Goal: Task Accomplishment & Management: Manage account settings

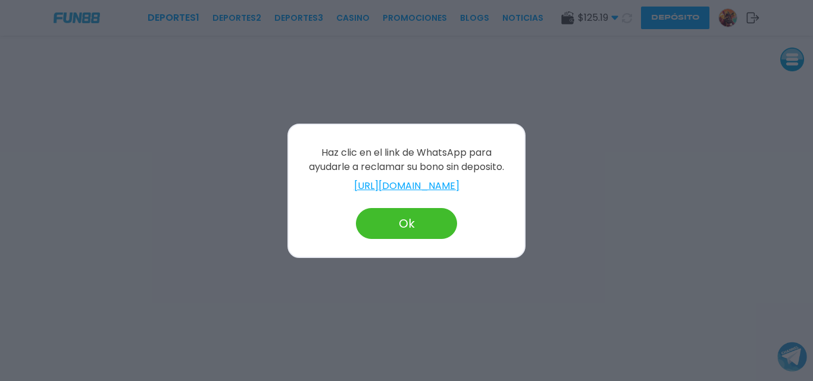
click at [434, 229] on button "Ok" at bounding box center [406, 223] width 101 height 31
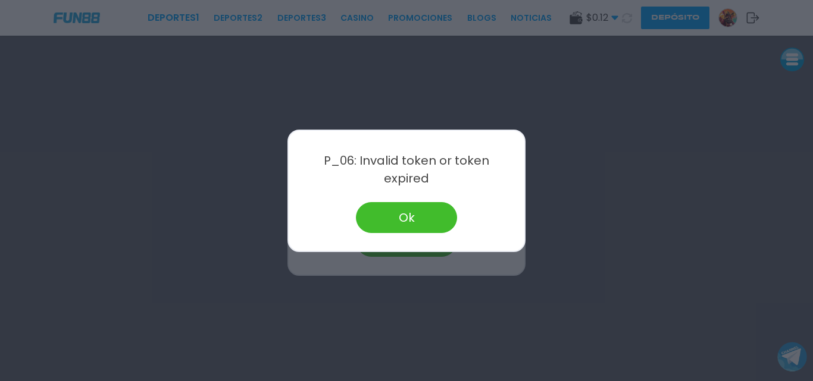
click at [432, 210] on button "Ok" at bounding box center [406, 217] width 101 height 31
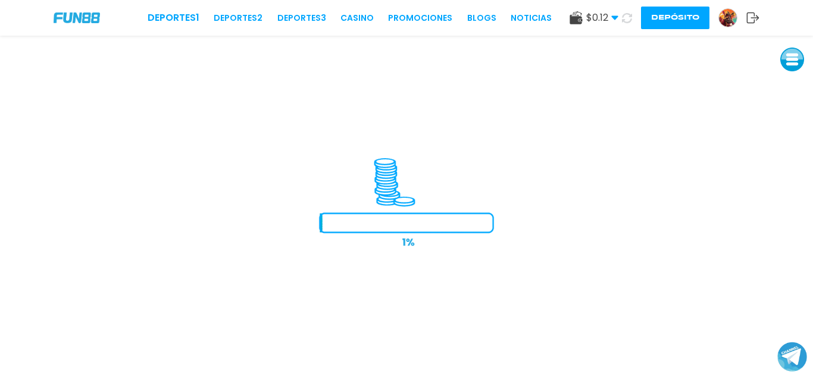
click at [356, 11] on div "Deportes 1 Deportes 2 Deportes 3 CASINO Promociones BLOGS NOTICIAS" at bounding box center [350, 18] width 404 height 14
click at [352, 17] on link "CASINO" at bounding box center [356, 18] width 33 height 12
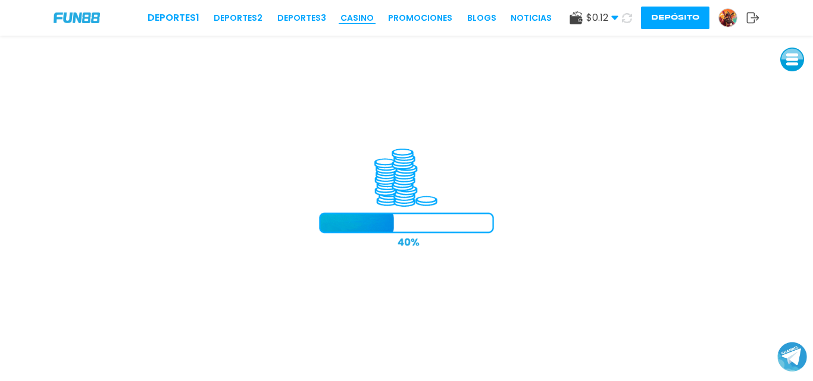
click at [352, 17] on link "CASINO" at bounding box center [356, 18] width 33 height 12
click at [352, 18] on link "CASINO" at bounding box center [356, 18] width 33 height 12
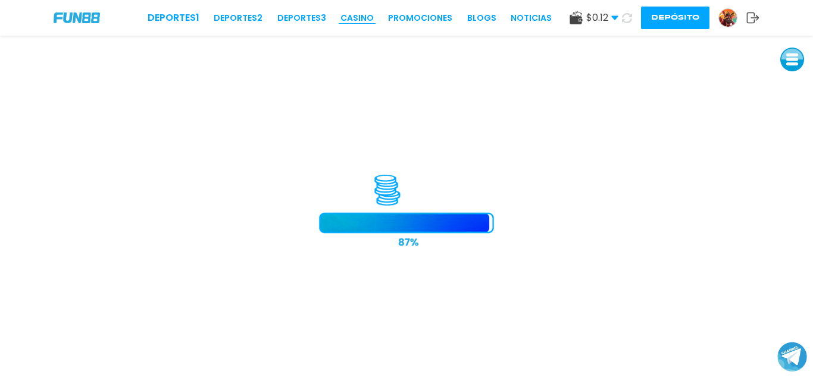
click at [352, 18] on link "CASINO" at bounding box center [356, 18] width 33 height 12
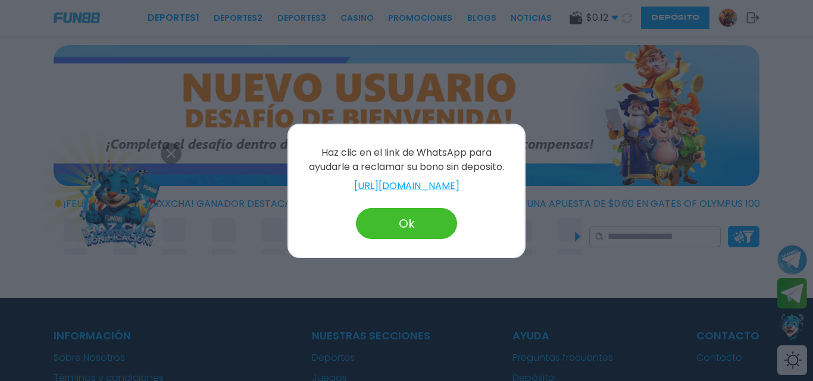
click at [415, 229] on button "Ok" at bounding box center [406, 223] width 101 height 31
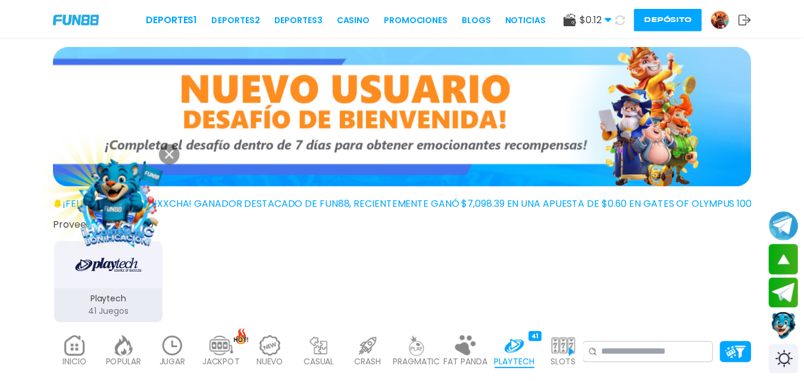
scroll to position [1144, 0]
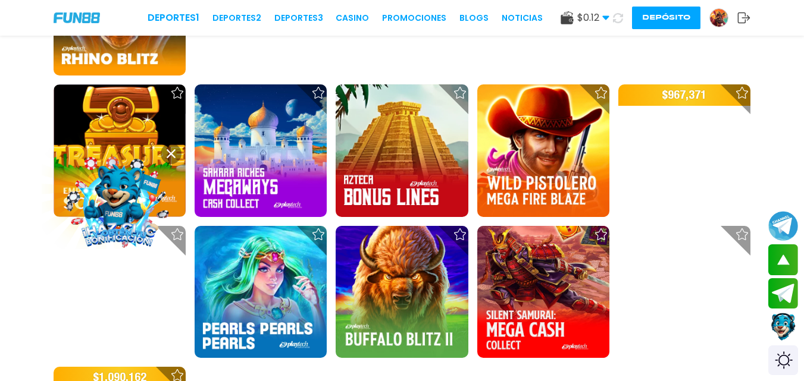
click at [711, 22] on img at bounding box center [719, 18] width 18 height 18
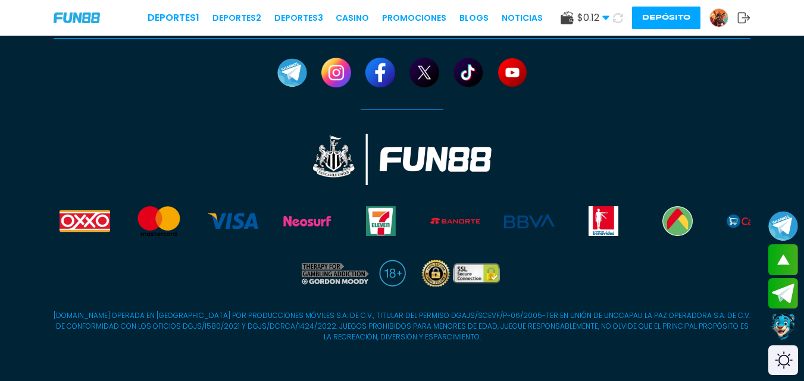
scroll to position [757, 0]
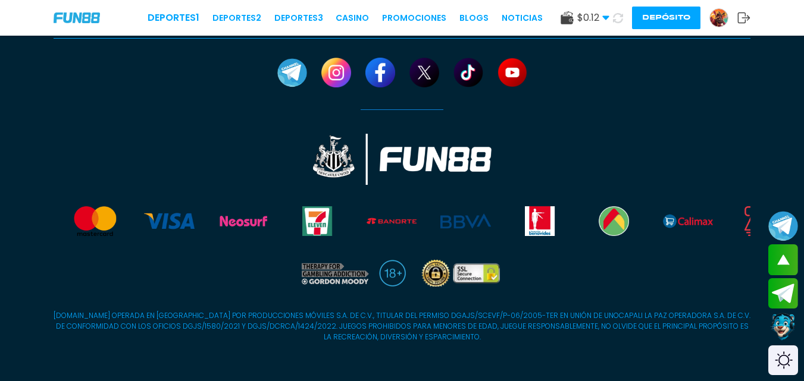
click at [717, 22] on img at bounding box center [719, 18] width 18 height 18
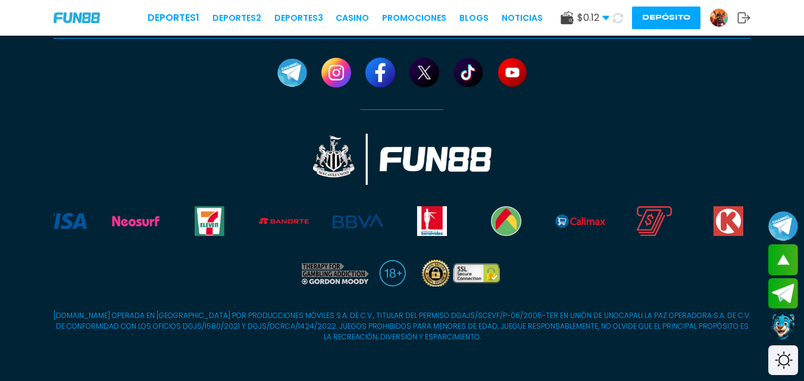
click at [713, 18] on img at bounding box center [719, 18] width 18 height 18
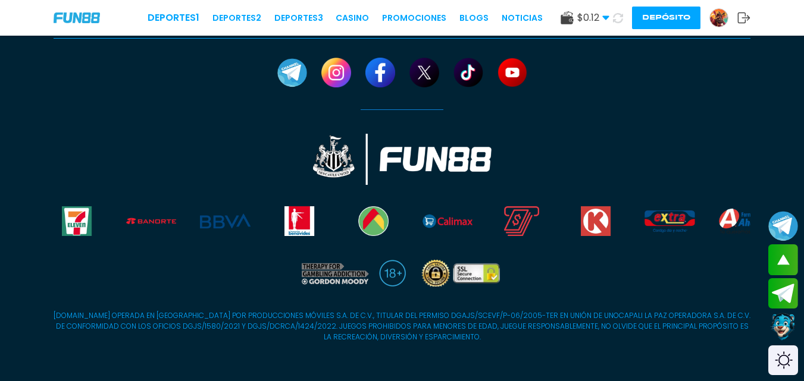
click at [717, 18] on img at bounding box center [719, 18] width 18 height 18
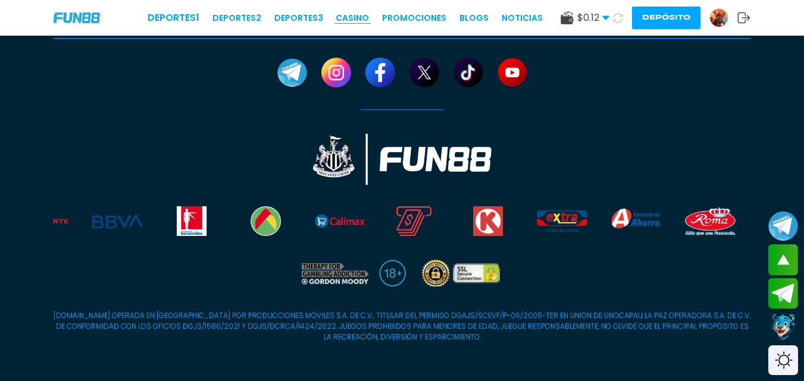
click at [357, 17] on link "CASINO" at bounding box center [351, 18] width 33 height 12
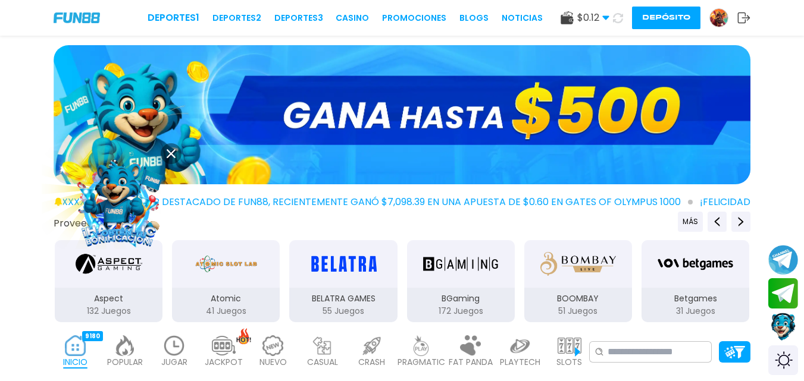
click at [114, 200] on img at bounding box center [118, 202] width 107 height 107
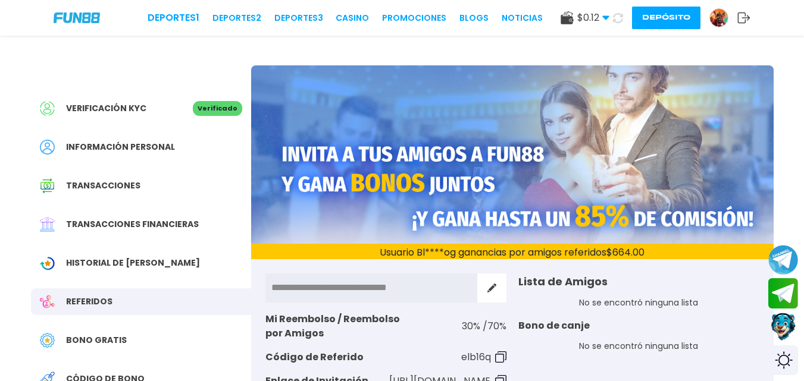
click at [130, 261] on span "Historial de Bonos" at bounding box center [133, 263] width 134 height 12
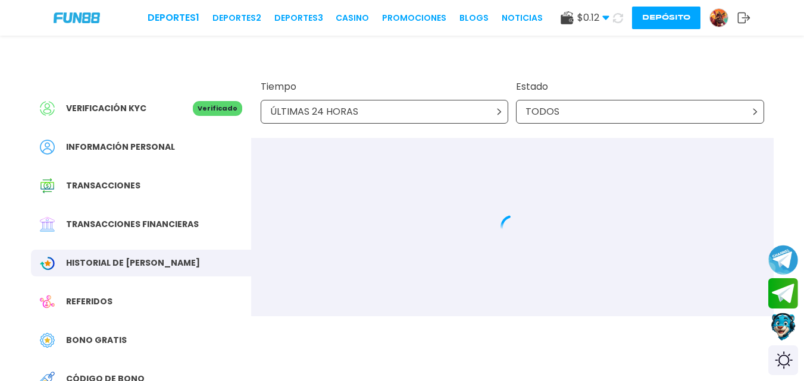
click at [340, 110] on p "ÚLTIMAS 24 HORAS" at bounding box center [314, 112] width 88 height 14
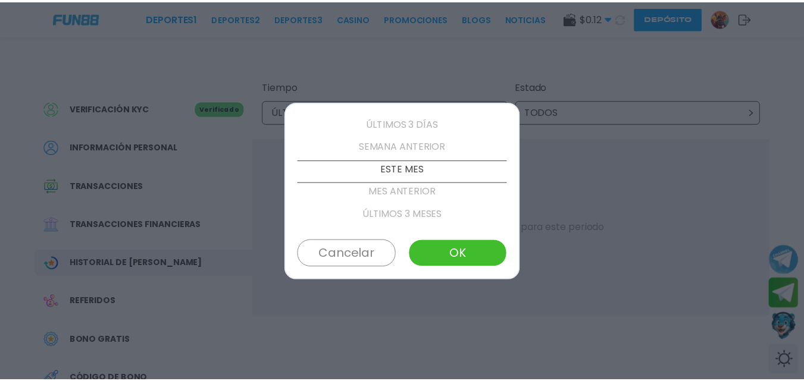
scroll to position [68, 0]
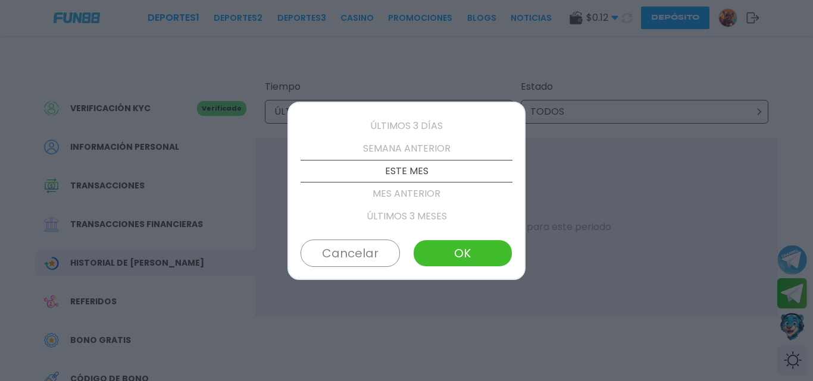
click at [472, 255] on button "OK" at bounding box center [462, 253] width 99 height 27
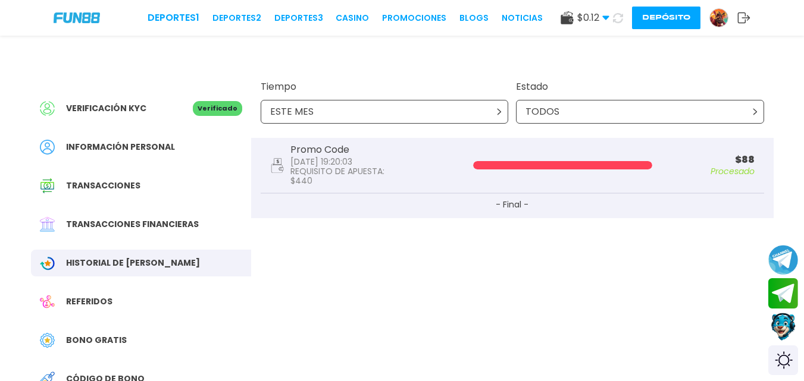
click at [667, 21] on button "Depósito" at bounding box center [666, 18] width 68 height 23
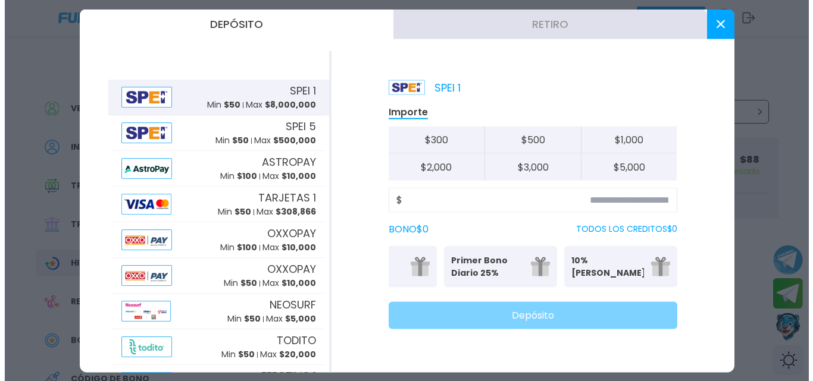
scroll to position [0, 0]
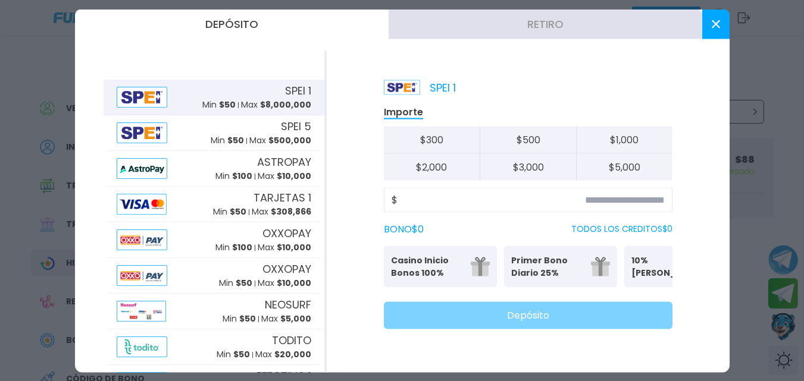
click at [708, 33] on button at bounding box center [715, 24] width 27 height 30
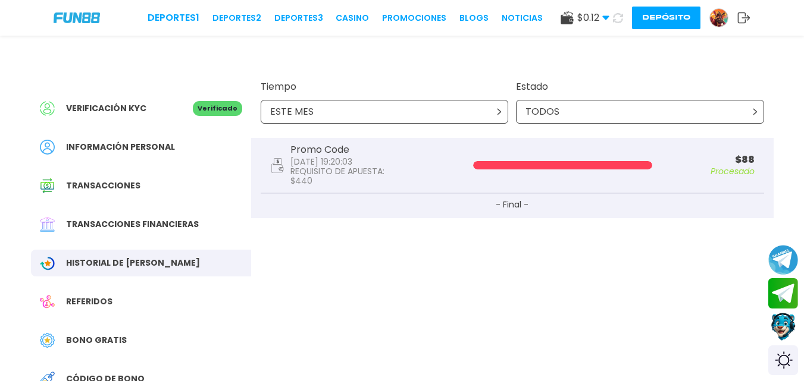
click at [100, 147] on span "Información personal" at bounding box center [120, 147] width 109 height 12
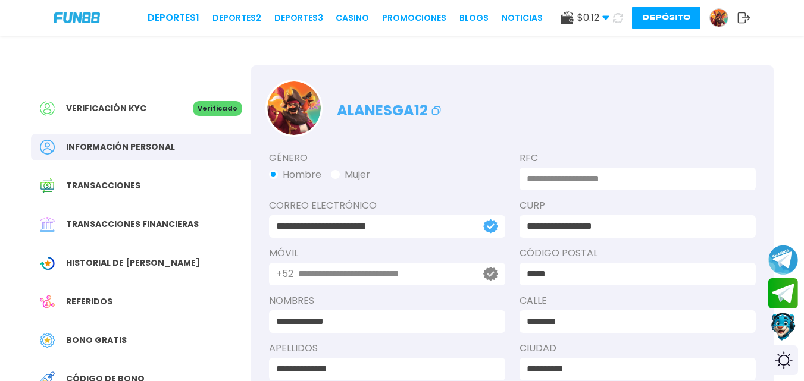
click at [741, 18] on icon at bounding box center [743, 18] width 13 height 12
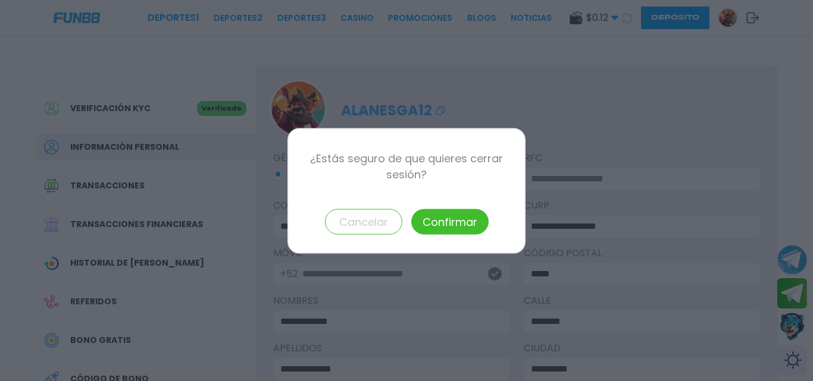
drag, startPoint x: 431, startPoint y: 222, endPoint x: 448, endPoint y: 193, distance: 34.4
click at [431, 222] on button "Confirmar" at bounding box center [449, 222] width 77 height 26
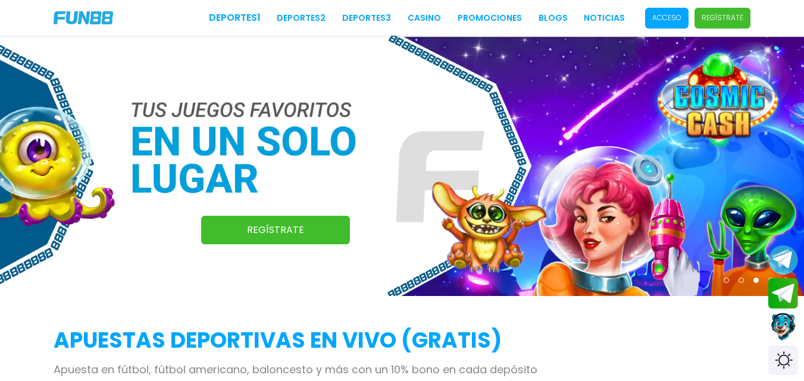
click at [667, 15] on p "Acceso" at bounding box center [666, 17] width 29 height 11
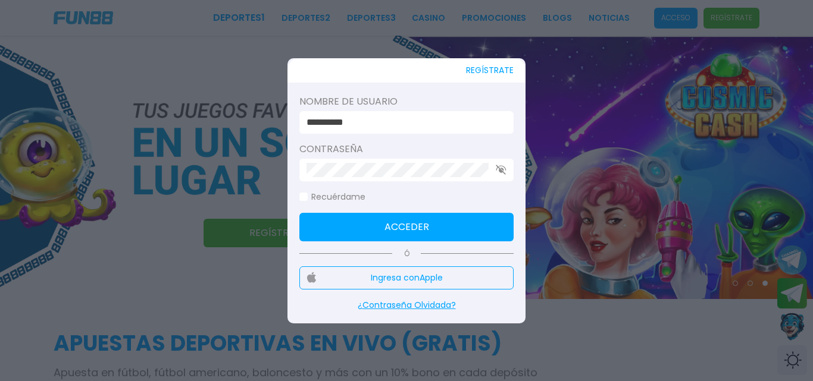
click at [422, 124] on input "**********" at bounding box center [402, 122] width 193 height 14
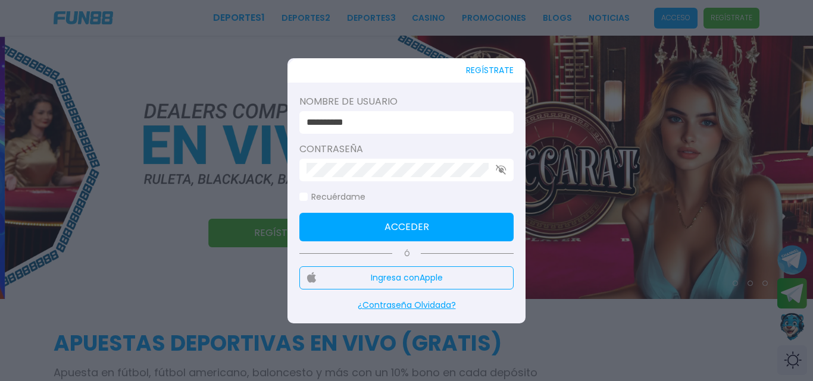
click at [422, 123] on input "**********" at bounding box center [402, 122] width 193 height 14
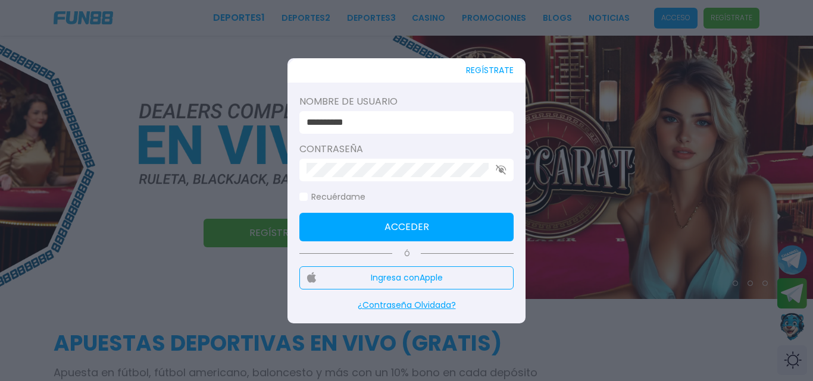
click at [428, 117] on input "**********" at bounding box center [402, 122] width 193 height 14
